Goal: Consume media (video, audio)

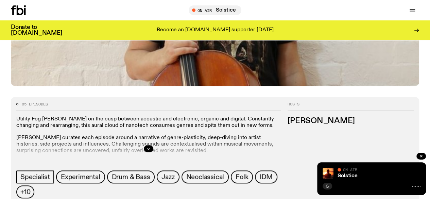
scroll to position [267, 0]
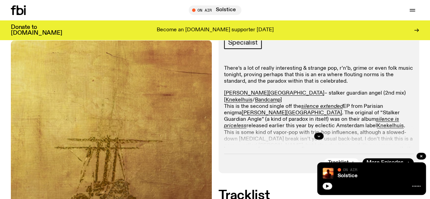
scroll to position [132, 0]
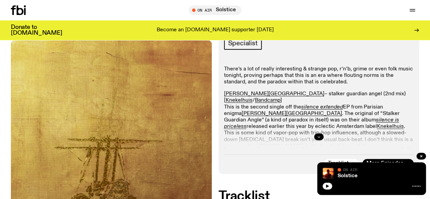
click at [323, 133] on button "button" at bounding box center [319, 136] width 10 height 7
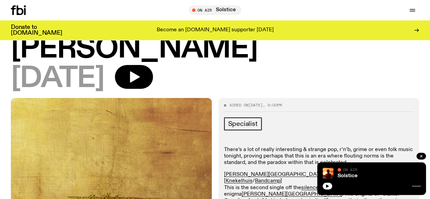
scroll to position [0, 0]
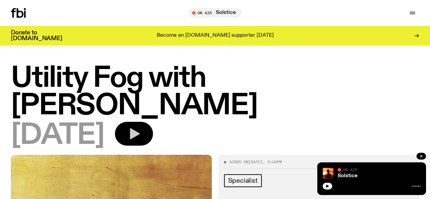
click at [141, 127] on icon "button" at bounding box center [134, 134] width 14 height 14
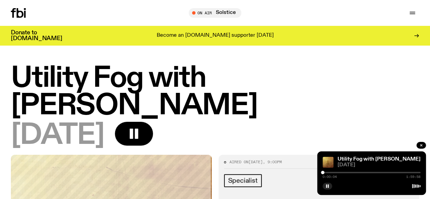
click at [267, 122] on div "[DATE]" at bounding box center [215, 136] width 408 height 28
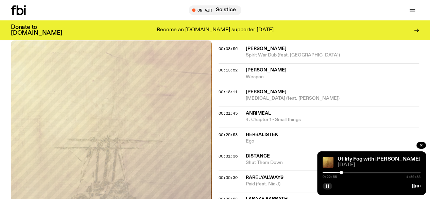
scroll to position [1864, 0]
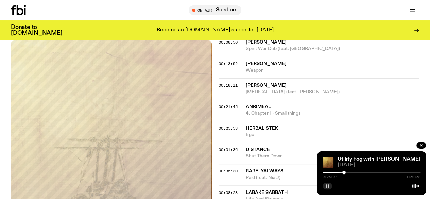
click at [326, 186] on rect "button" at bounding box center [326, 185] width 1 height 3
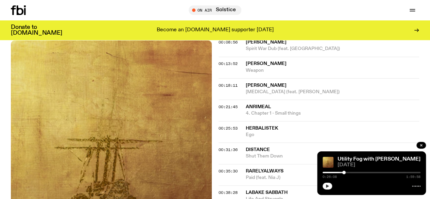
click at [327, 187] on icon "button" at bounding box center [327, 186] width 4 height 4
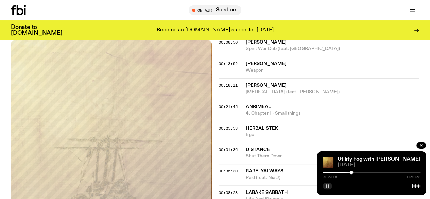
click at [328, 187] on icon "button" at bounding box center [327, 186] width 4 height 4
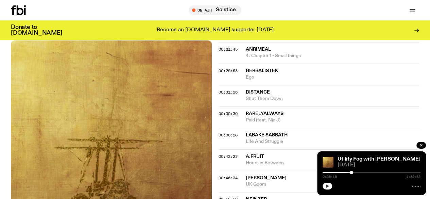
scroll to position [1931, 0]
